Goal: Task Accomplishment & Management: Complete application form

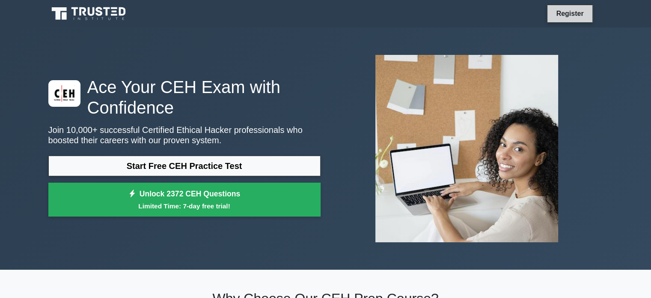
click at [578, 16] on link "Register" at bounding box center [570, 13] width 38 height 11
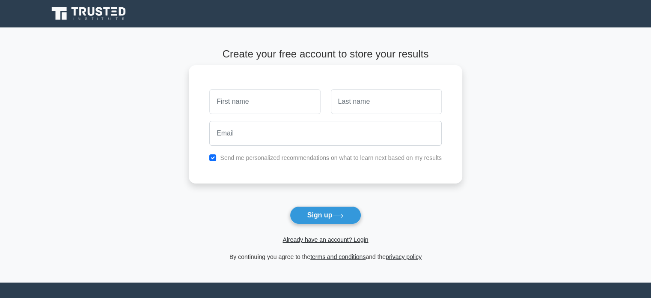
click at [294, 110] on input "text" at bounding box center [264, 101] width 111 height 25
type input "К"
type input "[PERSON_NAME]"
click at [344, 109] on input "text" at bounding box center [386, 101] width 111 height 25
type input "Hakobyan"
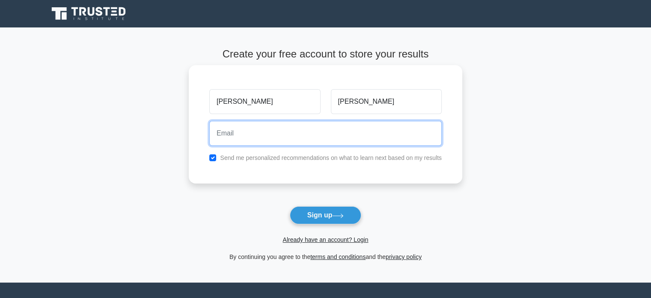
click at [258, 143] on input "email" at bounding box center [325, 133] width 233 height 25
type input "hakobyanroza44@gmail.com"
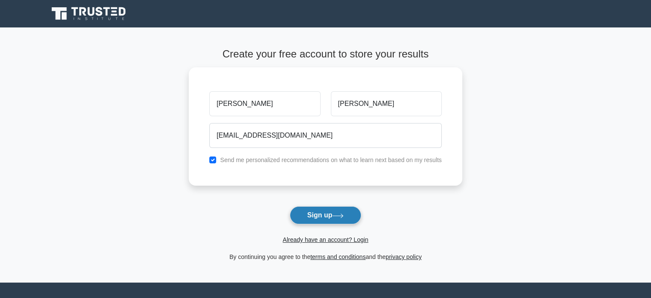
click at [324, 215] on button "Sign up" at bounding box center [326, 215] width 72 height 18
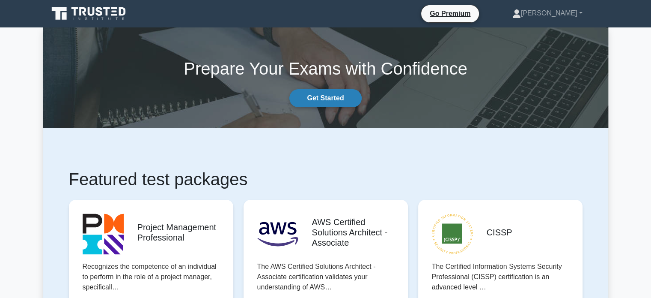
click at [330, 98] on link "Get Started" at bounding box center [325, 98] width 72 height 18
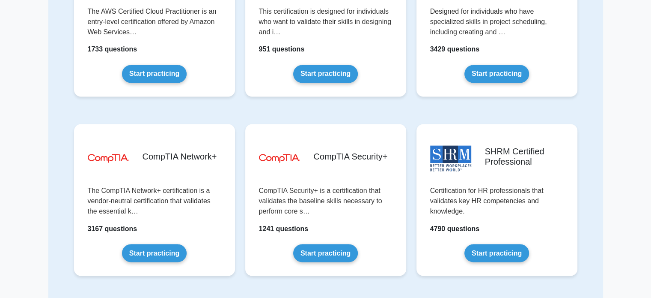
scroll to position [1411, 0]
